Goal: Task Accomplishment & Management: Manage account settings

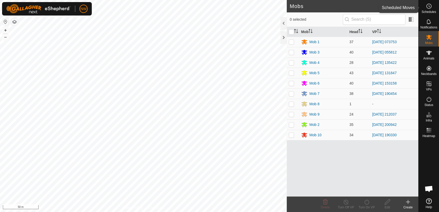
click at [428, 5] on icon at bounding box center [429, 6] width 6 height 6
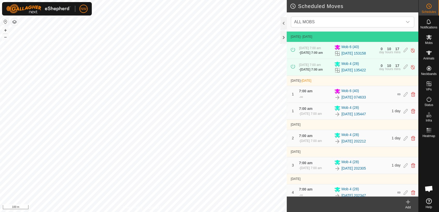
click at [409, 204] on icon at bounding box center [408, 202] width 6 height 6
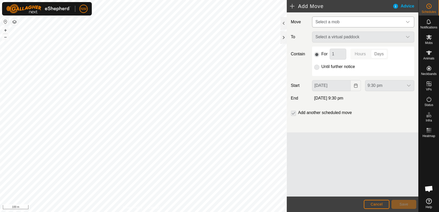
click at [408, 20] on icon "dropdown trigger" at bounding box center [408, 22] width 4 height 4
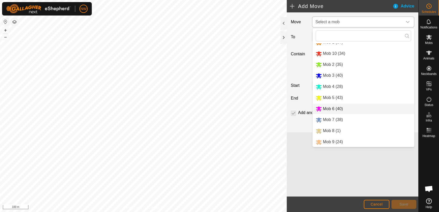
scroll to position [6, 0]
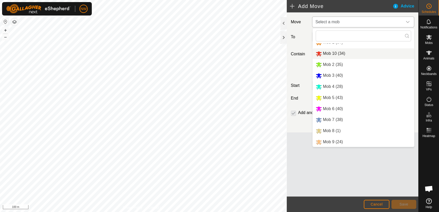
click at [329, 51] on li "Mob 10 (34)" at bounding box center [364, 53] width 102 height 11
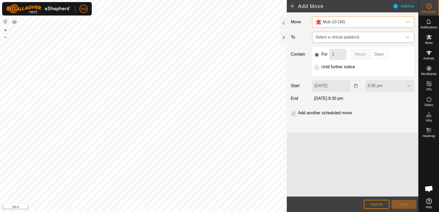
click at [407, 36] on icon "dropdown trigger" at bounding box center [408, 37] width 4 height 4
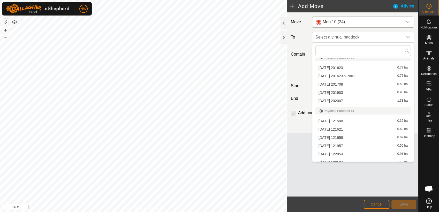
scroll to position [2961, 0]
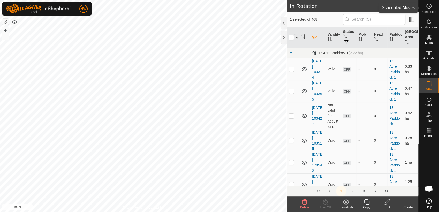
click at [430, 5] on icon at bounding box center [429, 6] width 6 height 6
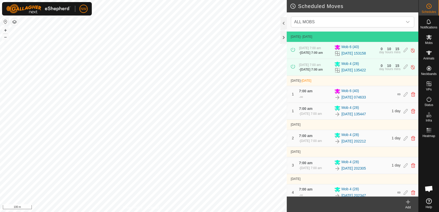
click at [410, 204] on icon at bounding box center [408, 202] width 6 height 6
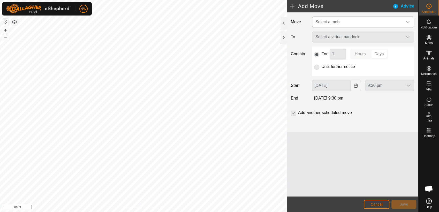
click at [410, 22] on icon "dropdown trigger" at bounding box center [408, 22] width 4 height 4
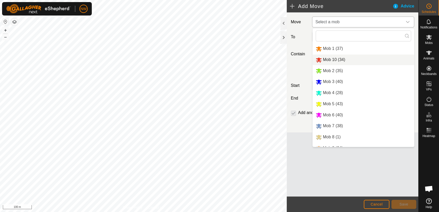
click at [334, 60] on li "Mob 10 (34)" at bounding box center [364, 60] width 102 height 11
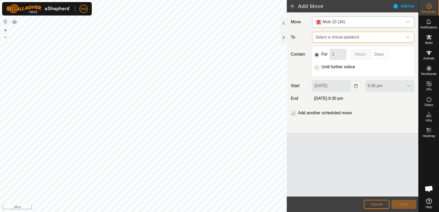
click at [374, 36] on span "Select a virtual paddock" at bounding box center [358, 37] width 89 height 10
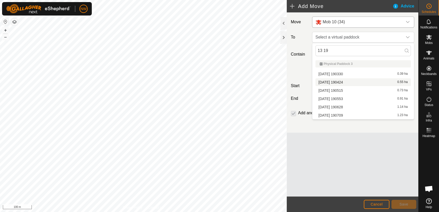
type input "13 19"
click at [345, 80] on li "[DATE] [DATE] 0.55 ha" at bounding box center [363, 82] width 95 height 8
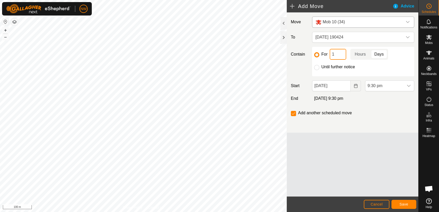
click at [335, 54] on input "1" at bounding box center [338, 54] width 17 height 11
type input "12"
click at [360, 53] on p-togglebutton "Hours" at bounding box center [361, 54] width 20 height 11
click at [357, 85] on icon "Choose Date" at bounding box center [356, 86] width 4 height 4
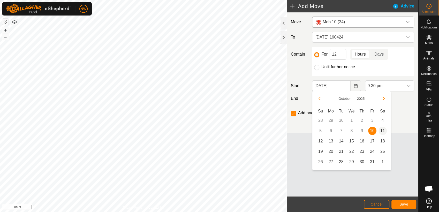
click at [383, 129] on span "11" at bounding box center [383, 131] width 8 height 8
type input "[DATE]"
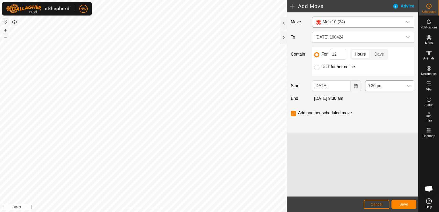
click at [410, 84] on icon "dropdown trigger" at bounding box center [409, 86] width 4 height 4
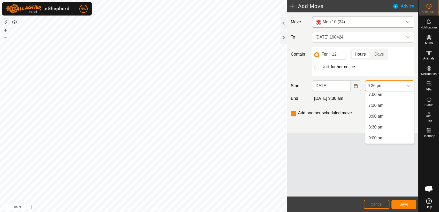
scroll to position [136, 0]
click at [379, 112] on li "7:00 am" at bounding box center [390, 113] width 49 height 10
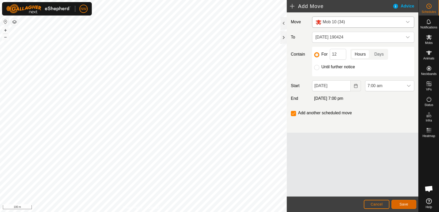
click at [404, 203] on span "Save" at bounding box center [404, 204] width 9 height 4
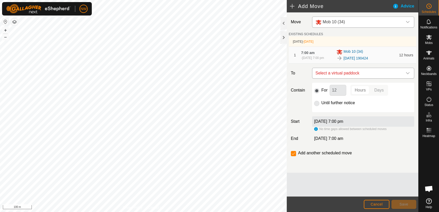
click at [408, 73] on icon "dropdown trigger" at bounding box center [408, 73] width 4 height 4
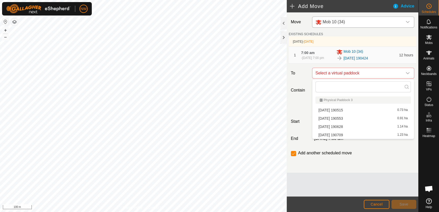
click at [349, 108] on li "[DATE] 190515 0.73 ha" at bounding box center [363, 110] width 95 height 8
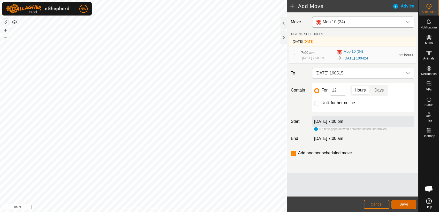
click at [407, 204] on span "Save" at bounding box center [404, 204] width 9 height 4
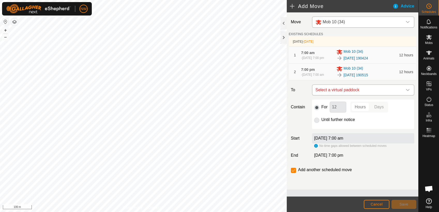
click at [408, 89] on icon "dropdown trigger" at bounding box center [408, 90] width 4 height 4
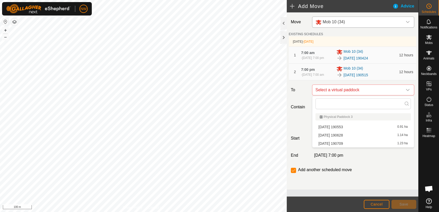
click at [344, 126] on li "[DATE] 190553 0.91 ha" at bounding box center [363, 127] width 95 height 8
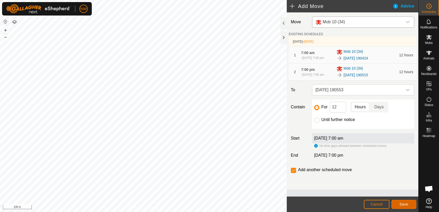
click at [406, 203] on span "Save" at bounding box center [404, 204] width 9 height 4
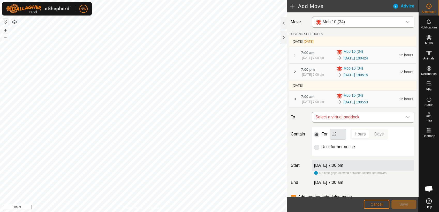
click at [406, 117] on icon "dropdown trigger" at bounding box center [408, 117] width 4 height 2
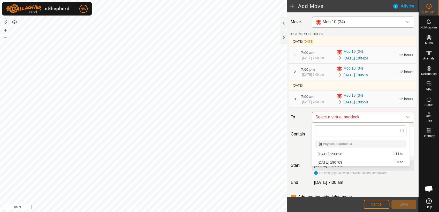
click at [346, 153] on li "[DATE] [DATE] 1.14 ha" at bounding box center [361, 154] width 92 height 8
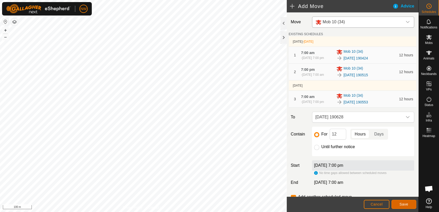
click at [409, 204] on button "Save" at bounding box center [404, 204] width 25 height 9
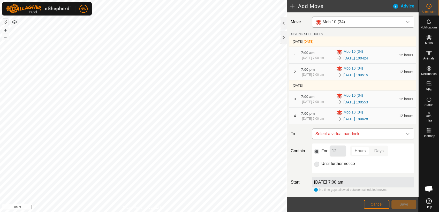
click at [406, 134] on icon "dropdown trigger" at bounding box center [408, 134] width 4 height 4
click at [344, 169] on li "[DATE] [DATE] 1.23 ha" at bounding box center [361, 171] width 92 height 8
click at [316, 164] on input "Until further notice" at bounding box center [316, 164] width 5 height 5
radio input "true"
checkbox input "false"
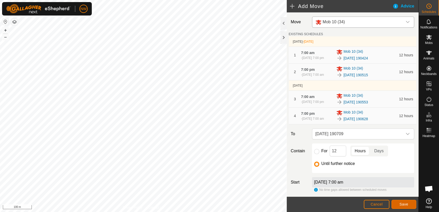
click at [401, 202] on span "Save" at bounding box center [404, 204] width 9 height 4
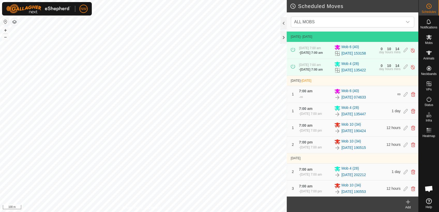
click at [409, 202] on icon at bounding box center [409, 202] width 4 height 0
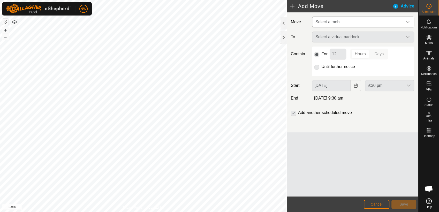
click at [409, 21] on icon "dropdown trigger" at bounding box center [408, 22] width 4 height 4
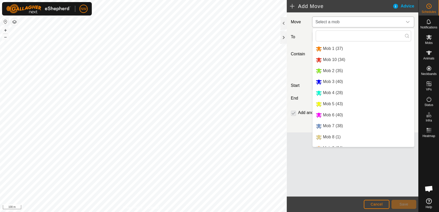
click at [324, 70] on li "Mob 2 (35)" at bounding box center [364, 71] width 102 height 11
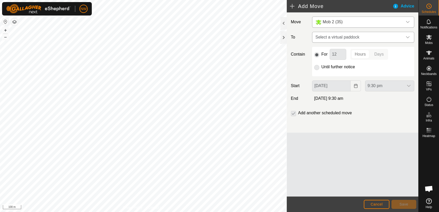
click at [409, 36] on icon "dropdown trigger" at bounding box center [408, 37] width 4 height 4
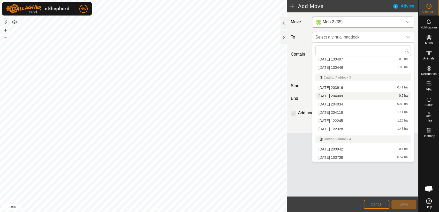
scroll to position [518, 0]
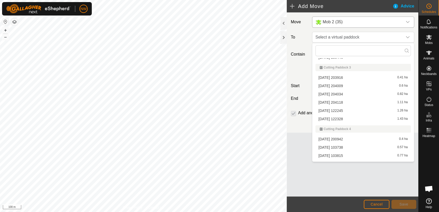
click at [341, 146] on li "[DATE] 103738 0.57 ha" at bounding box center [363, 148] width 95 height 8
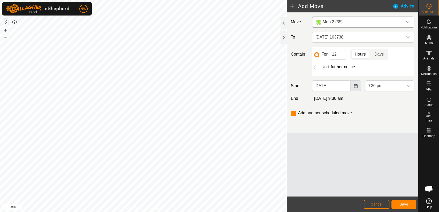
click at [357, 86] on icon "Choose Date" at bounding box center [356, 86] width 4 height 4
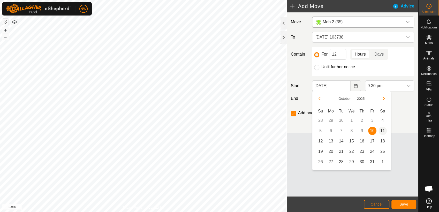
click at [383, 130] on span "11" at bounding box center [383, 131] width 8 height 8
type input "[DATE]"
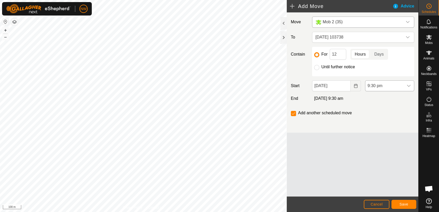
click at [409, 84] on icon "dropdown trigger" at bounding box center [409, 86] width 4 height 4
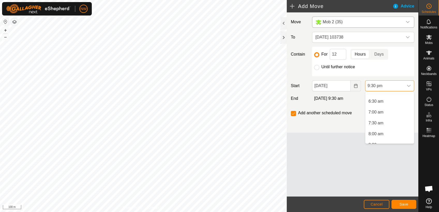
scroll to position [136, 0]
click at [379, 110] on li "7:00 am" at bounding box center [390, 113] width 49 height 10
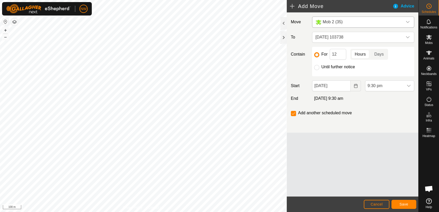
scroll to position [426, 0]
click at [405, 205] on span "Save" at bounding box center [404, 204] width 9 height 4
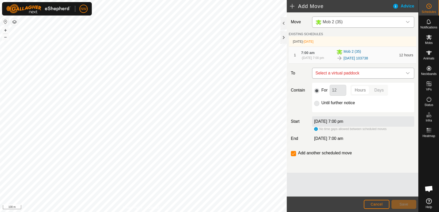
click at [409, 73] on icon "dropdown trigger" at bounding box center [408, 73] width 4 height 4
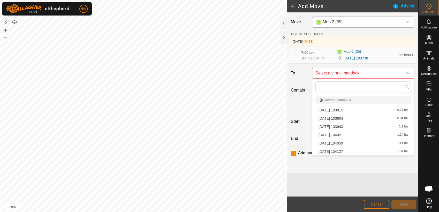
click at [348, 109] on li "[DATE] 103815 0.77 ha" at bounding box center [363, 110] width 95 height 8
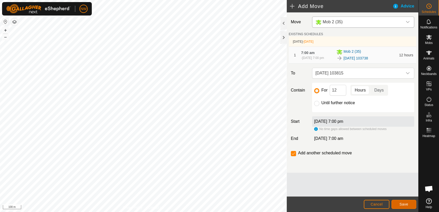
click at [404, 203] on span "Save" at bounding box center [404, 204] width 9 height 4
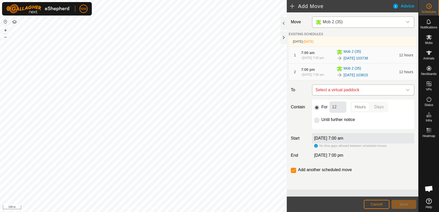
click at [408, 90] on icon "dropdown trigger" at bounding box center [408, 90] width 4 height 4
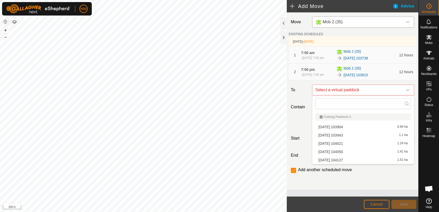
click at [337, 126] on li "[DATE] 103904 0.94 ha" at bounding box center [363, 127] width 95 height 8
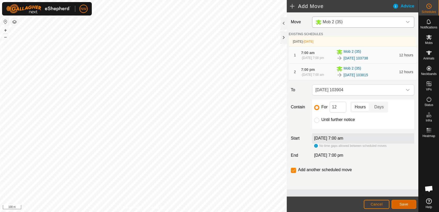
click at [407, 204] on span "Save" at bounding box center [404, 204] width 9 height 4
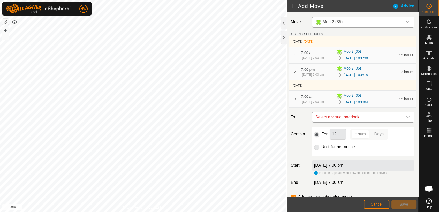
click at [406, 116] on icon "dropdown trigger" at bounding box center [408, 117] width 4 height 4
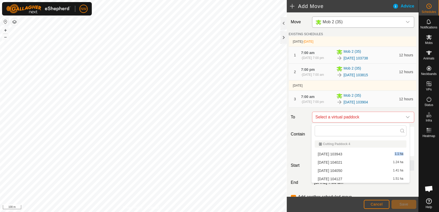
click at [341, 152] on li "[DATE] 103943 1.1 ha" at bounding box center [361, 154] width 92 height 8
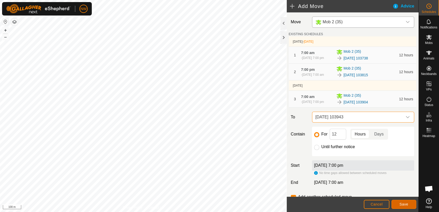
click at [404, 205] on span "Save" at bounding box center [404, 204] width 9 height 4
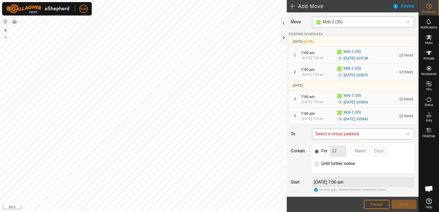
click at [406, 132] on icon "dropdown trigger" at bounding box center [408, 134] width 4 height 4
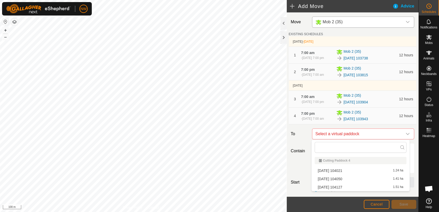
click at [339, 171] on li "[DATE] 104021 1.24 ha" at bounding box center [361, 171] width 92 height 8
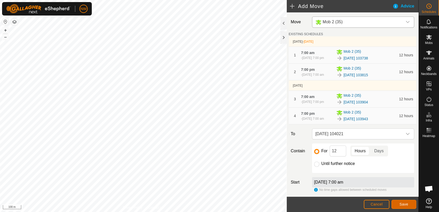
click at [405, 204] on span "Save" at bounding box center [404, 204] width 9 height 4
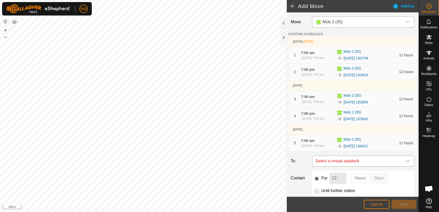
click at [406, 160] on icon "dropdown trigger" at bounding box center [408, 161] width 4 height 4
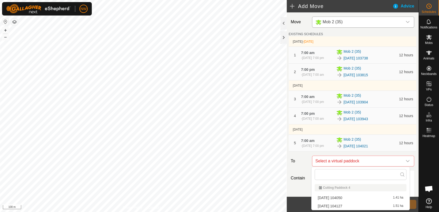
click at [343, 197] on li "[DATE] 104050 1.41 ha" at bounding box center [361, 198] width 92 height 8
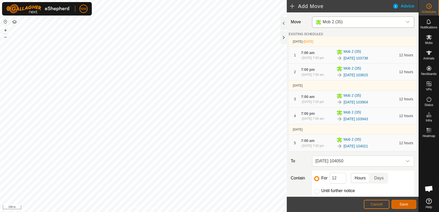
click at [400, 204] on button "Save" at bounding box center [404, 204] width 25 height 9
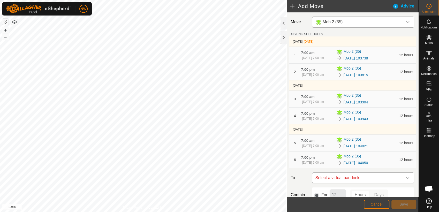
click at [406, 178] on icon "dropdown trigger" at bounding box center [408, 178] width 4 height 2
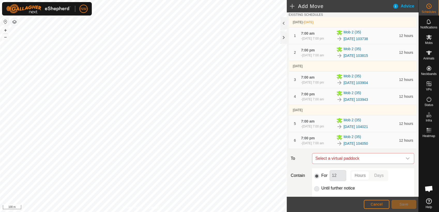
scroll to position [57, 0]
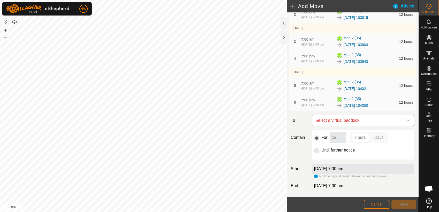
click at [406, 121] on icon "dropdown trigger" at bounding box center [408, 121] width 4 height 2
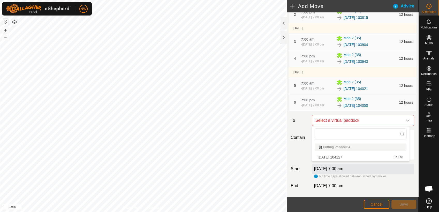
click at [343, 156] on li "[DATE] 104127 1.51 ha" at bounding box center [361, 157] width 92 height 8
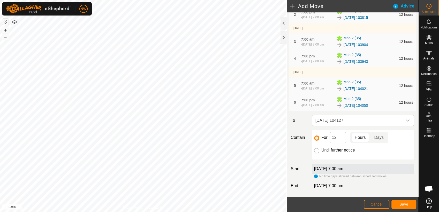
click at [317, 151] on input "Until further notice" at bounding box center [316, 150] width 5 height 5
radio input "true"
checkbox input "false"
click at [404, 202] on span "Save" at bounding box center [404, 204] width 9 height 4
